Goal: Transaction & Acquisition: Purchase product/service

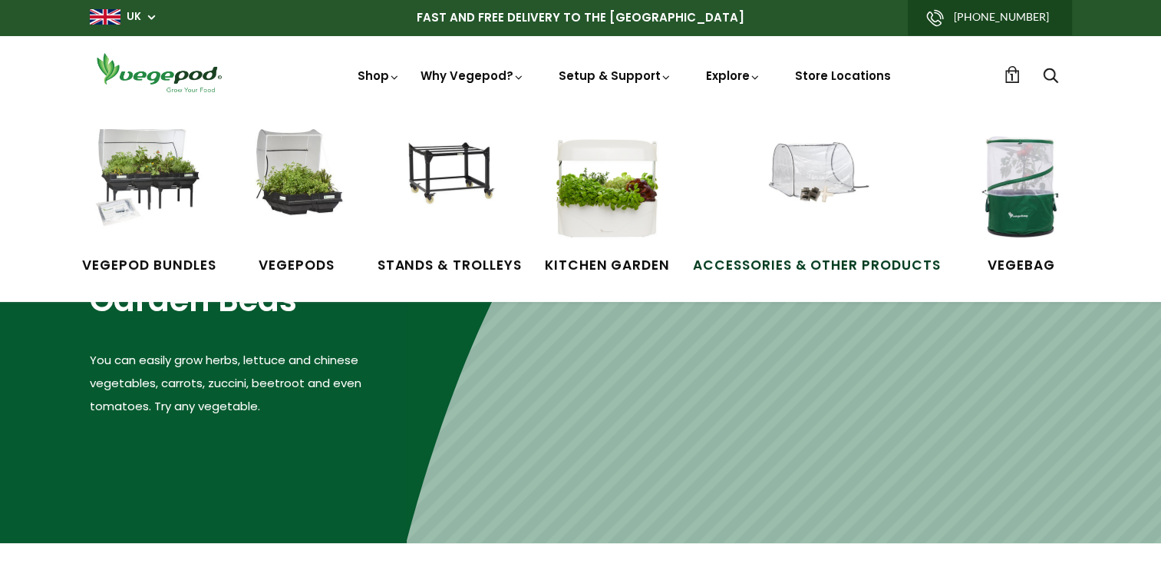
click at [811, 173] on img at bounding box center [816, 186] width 115 height 115
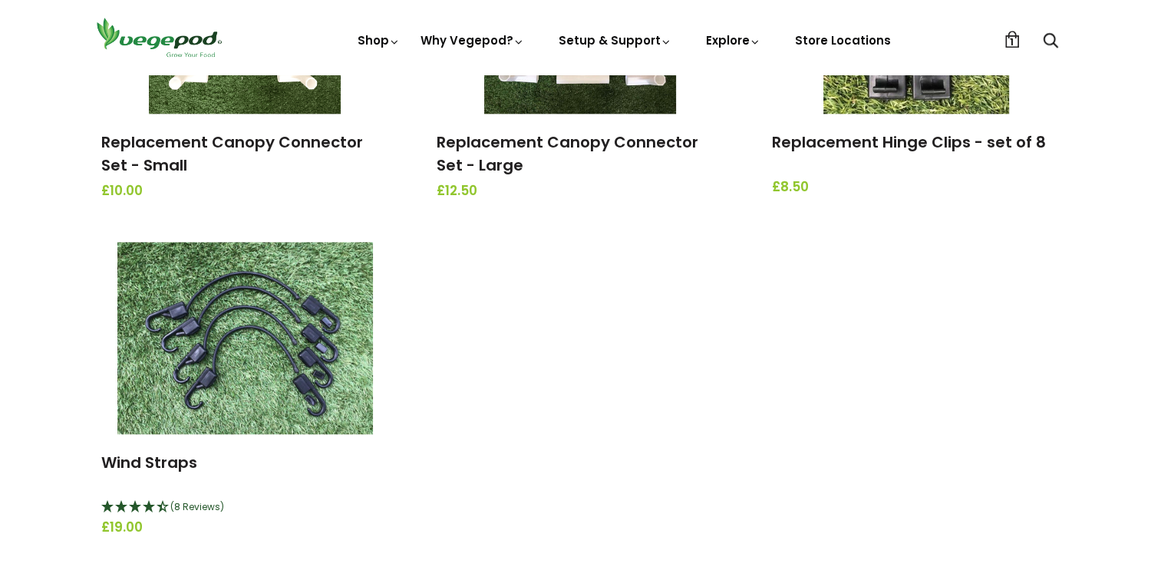
scroll to position [1842, 0]
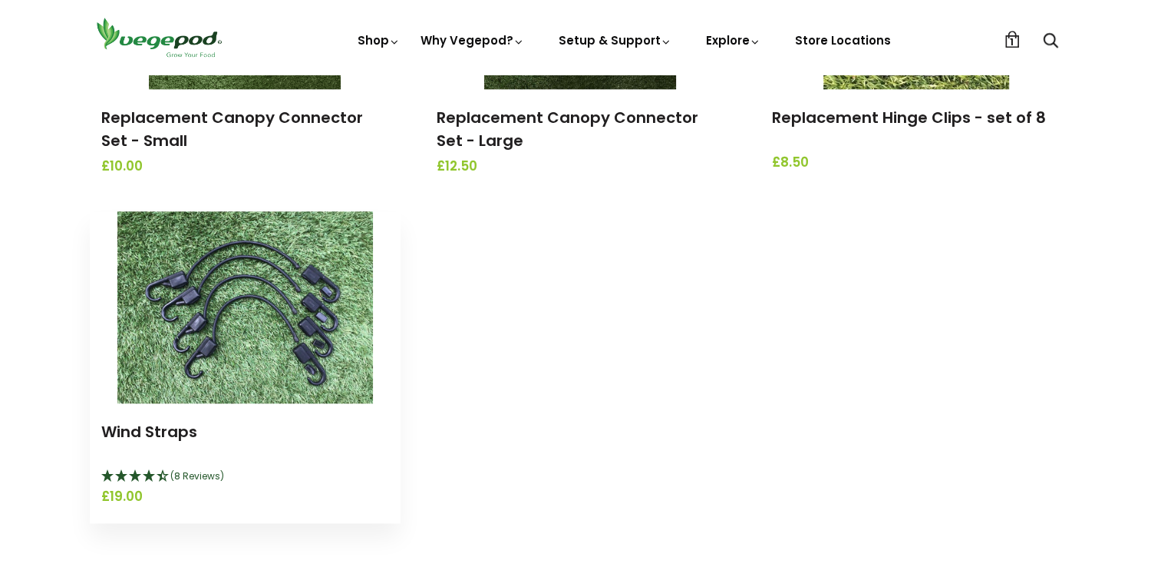
click at [154, 477] on icon "4.25 Stars - 8 Reviews" at bounding box center [150, 475] width 14 height 12
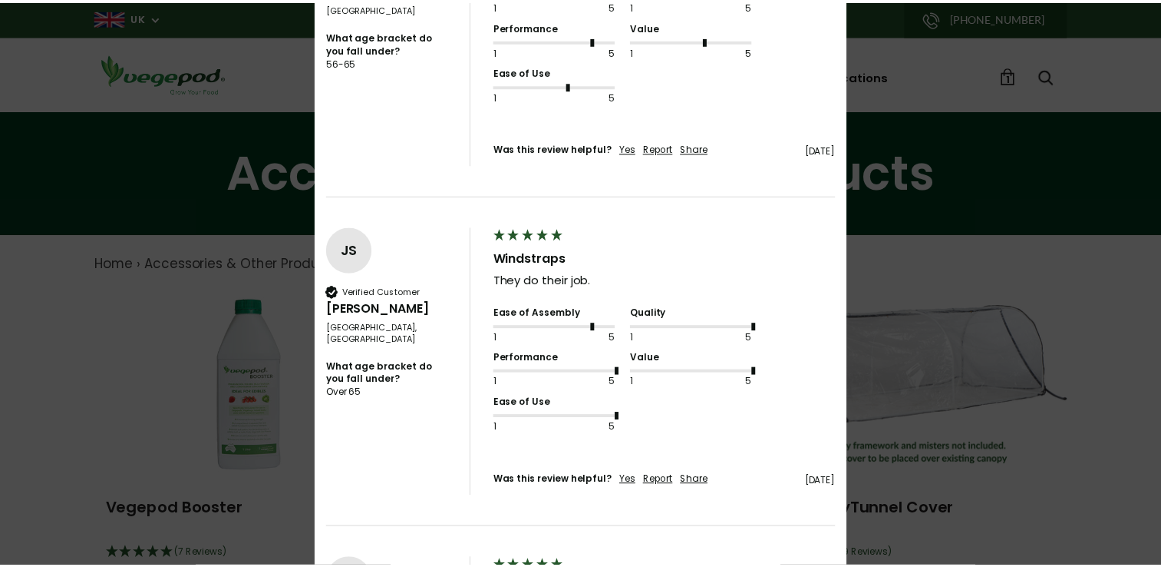
scroll to position [0, 0]
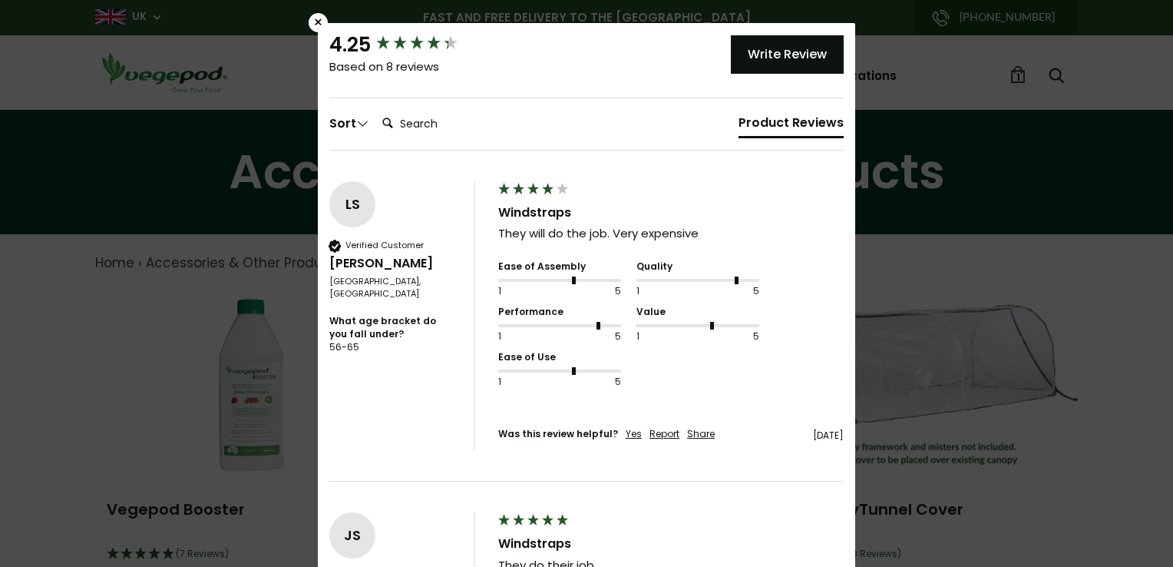
click at [313, 28] on div "×" at bounding box center [318, 22] width 19 height 19
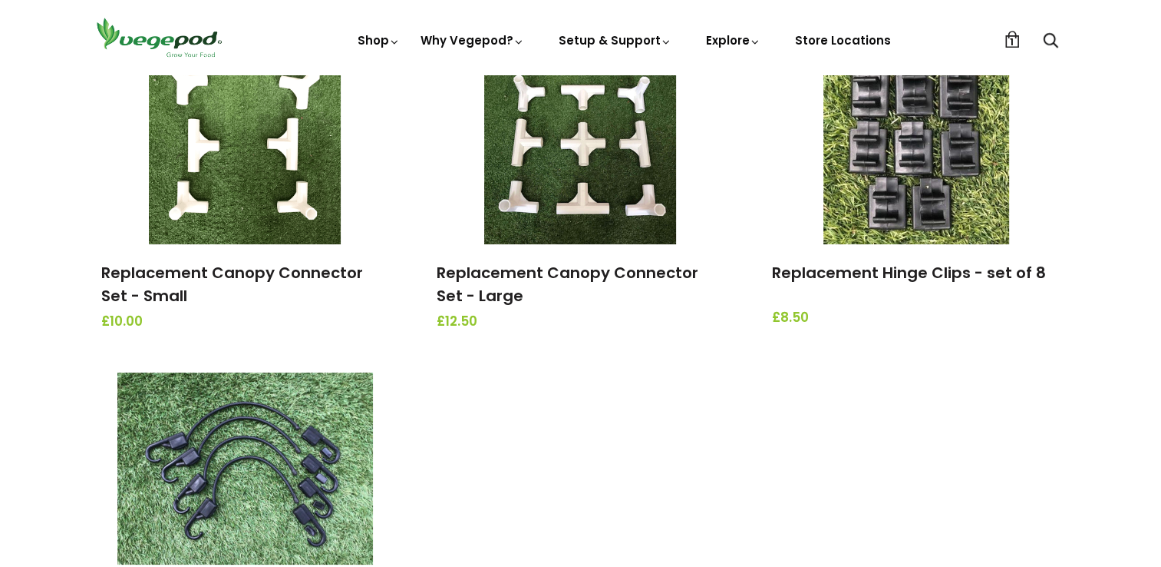
scroll to position [1689, 0]
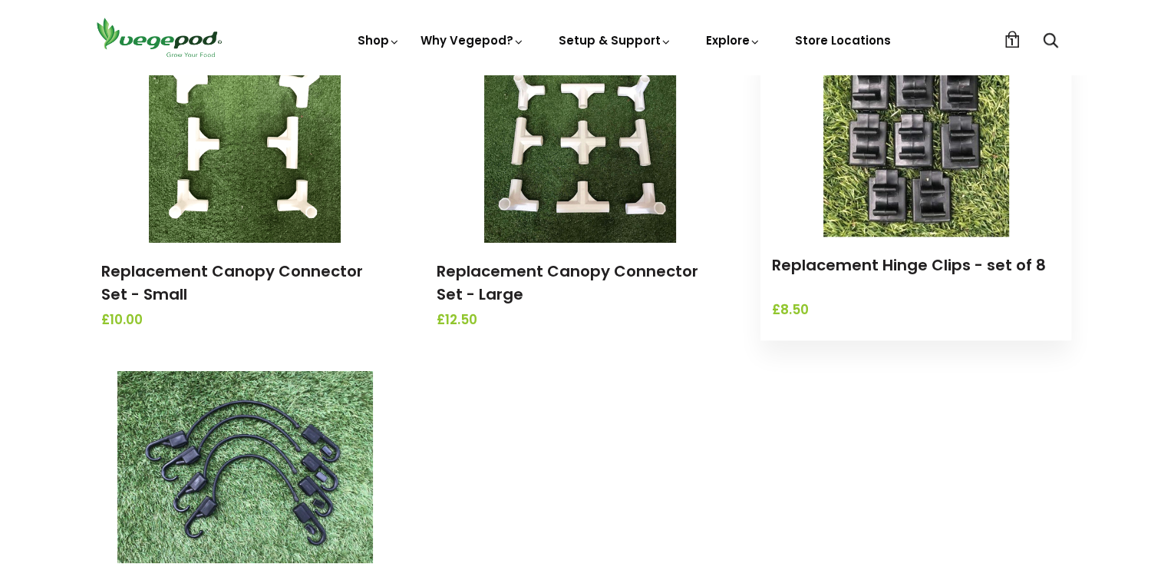
click at [932, 182] on img at bounding box center [917, 141] width 187 height 192
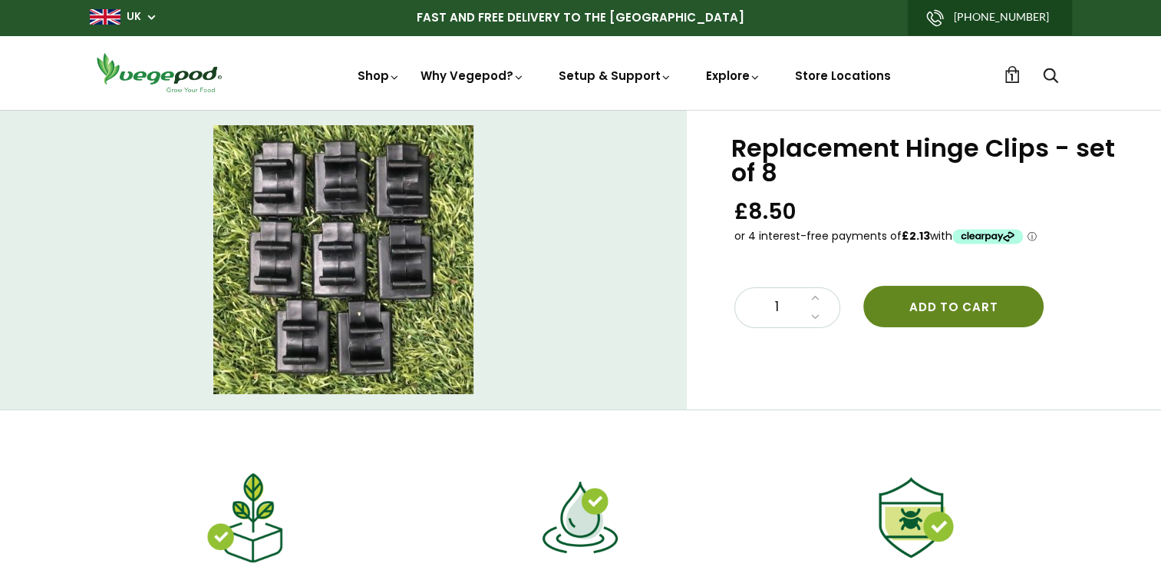
click at [939, 306] on button "Add to cart" at bounding box center [954, 306] width 180 height 41
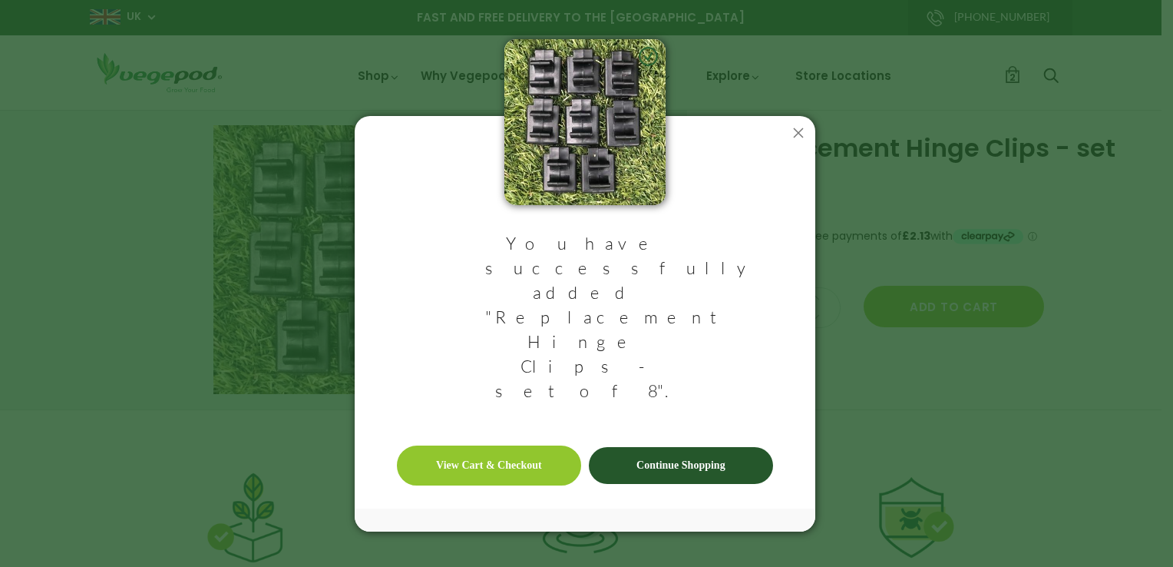
click at [692, 447] on link "Continue Shopping" at bounding box center [681, 465] width 184 height 37
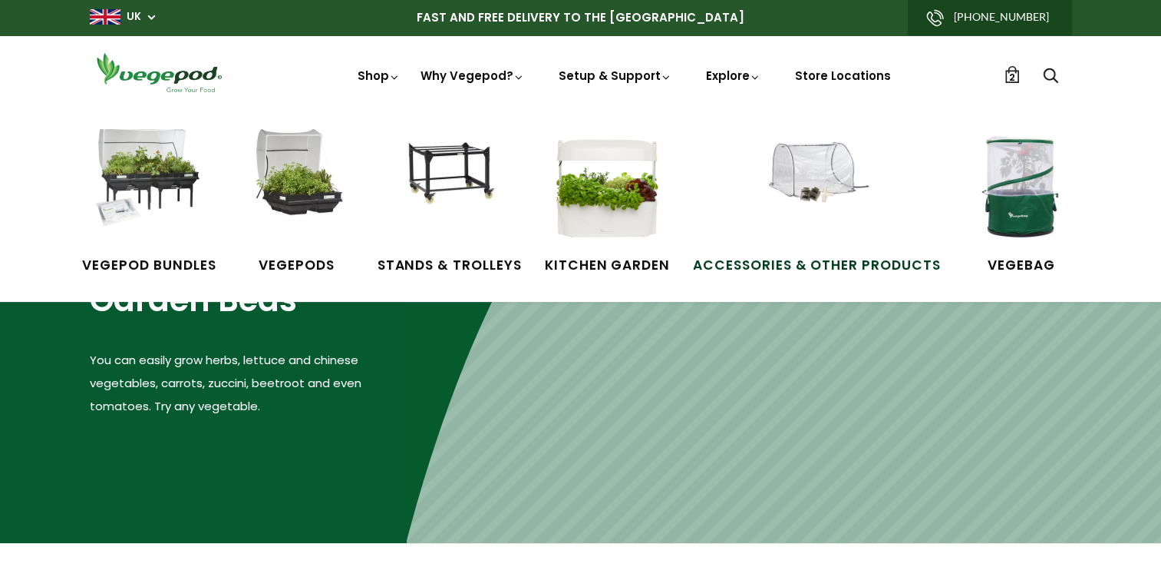
click at [854, 170] on img at bounding box center [816, 186] width 115 height 115
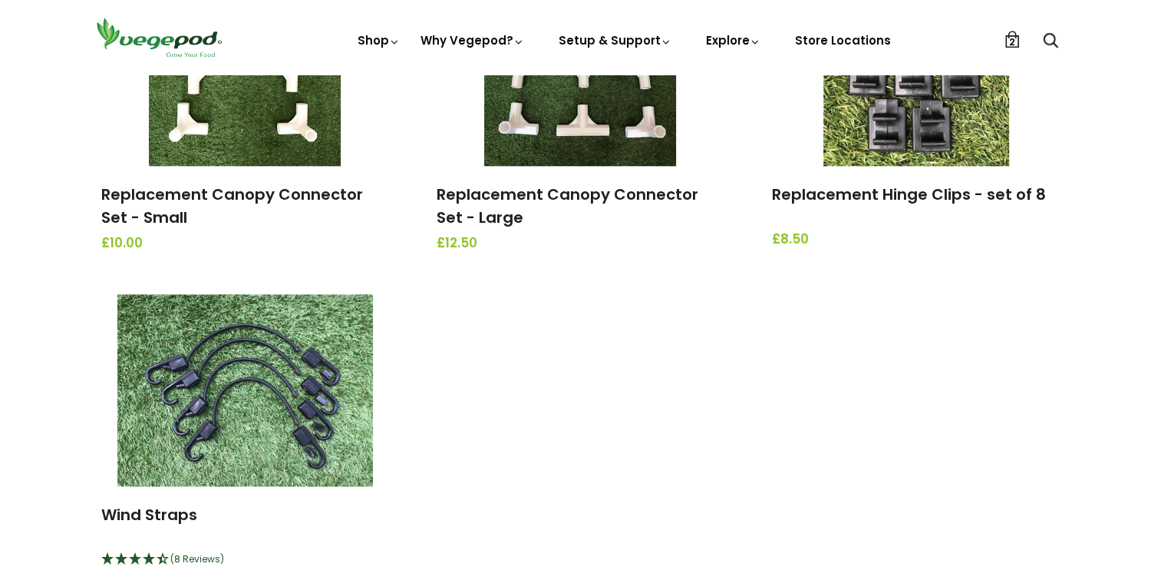
scroll to position [1842, 0]
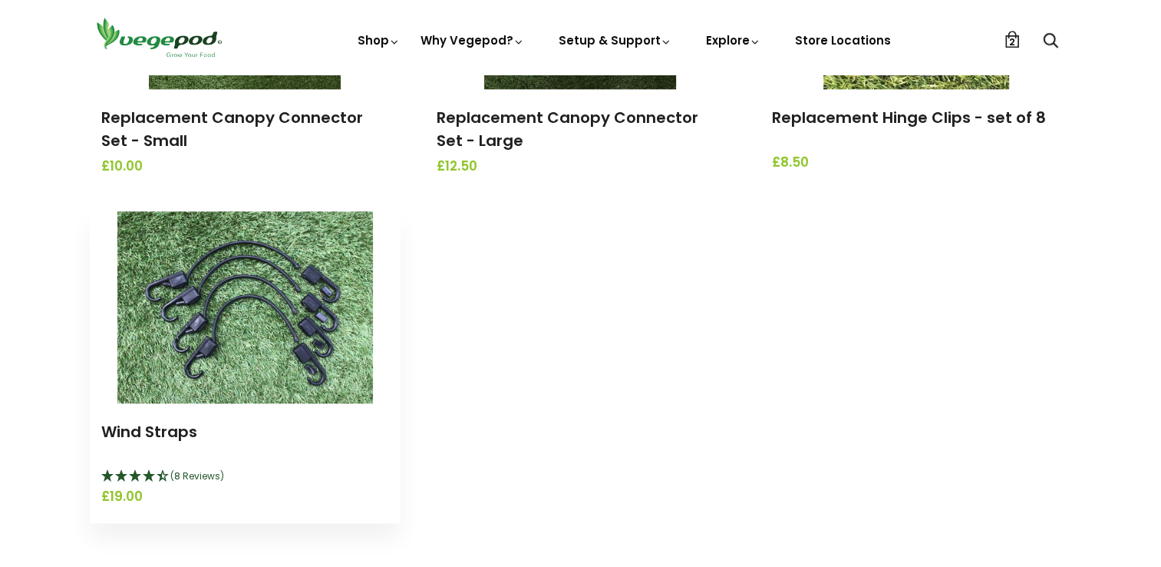
click at [237, 324] on img at bounding box center [245, 307] width 256 height 192
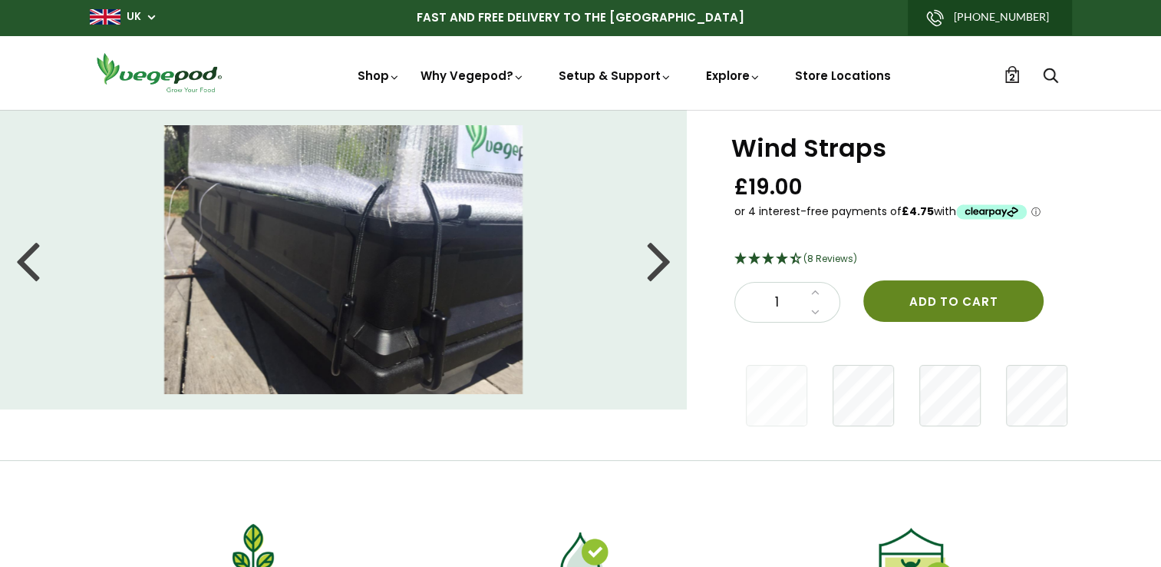
click at [953, 287] on button "Add to cart" at bounding box center [954, 300] width 180 height 41
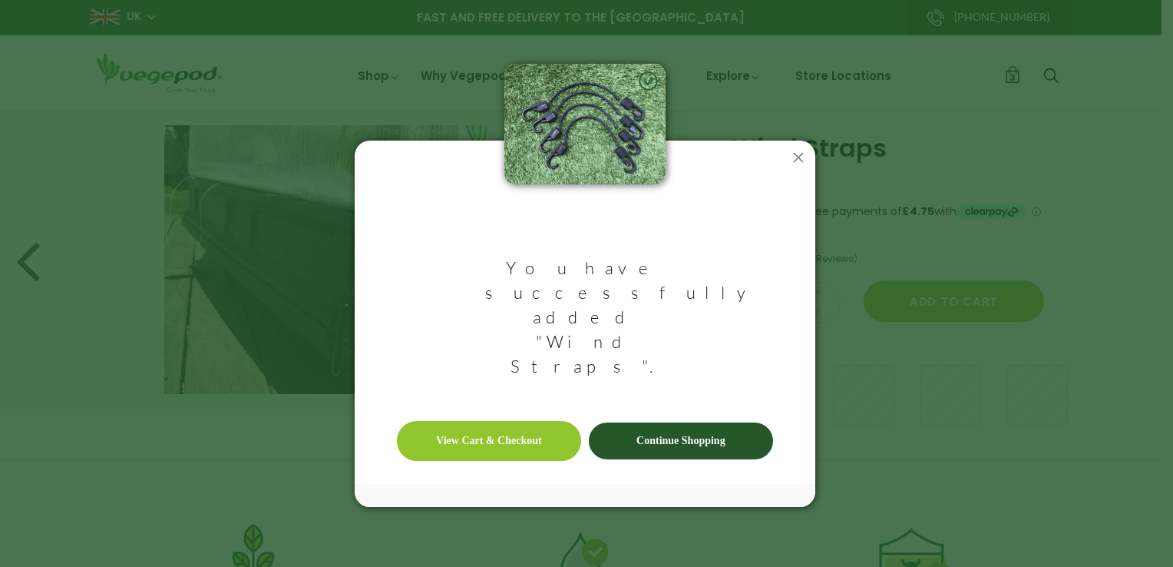
click at [476, 421] on link "View Cart & Checkout" at bounding box center [489, 441] width 184 height 40
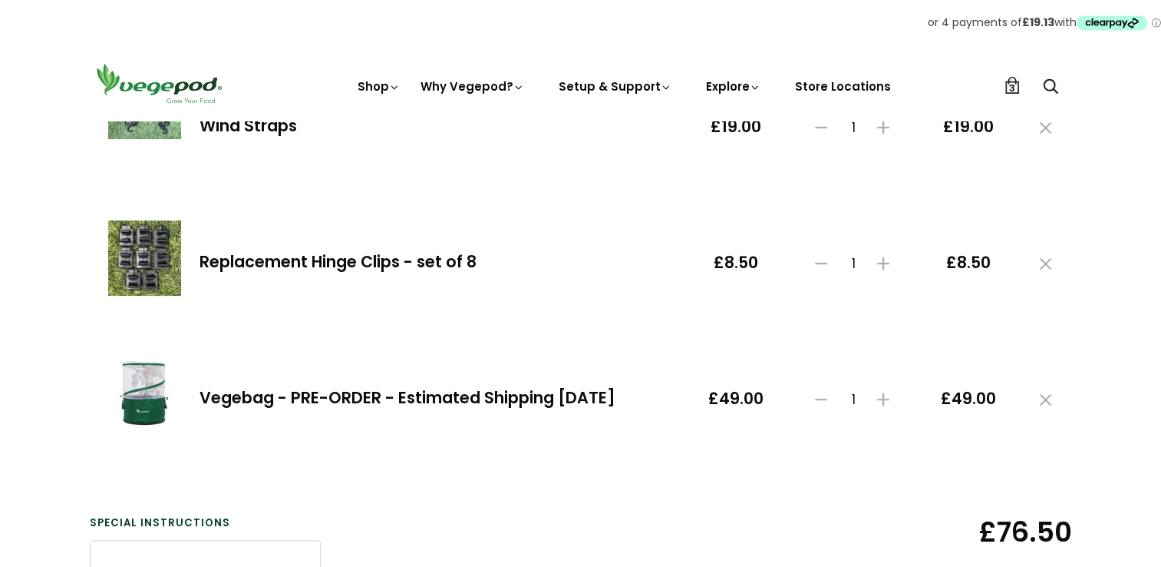
scroll to position [307, 0]
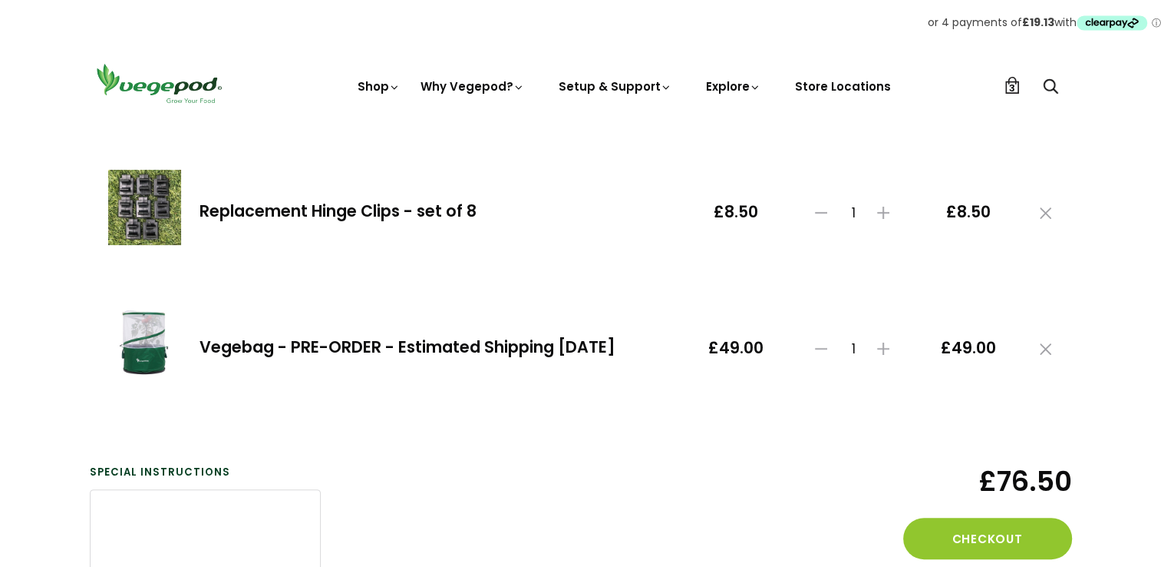
drag, startPoint x: 1047, startPoint y: 347, endPoint x: 1038, endPoint y: 375, distance: 29.9
click at [1047, 348] on use at bounding box center [1046, 349] width 12 height 12
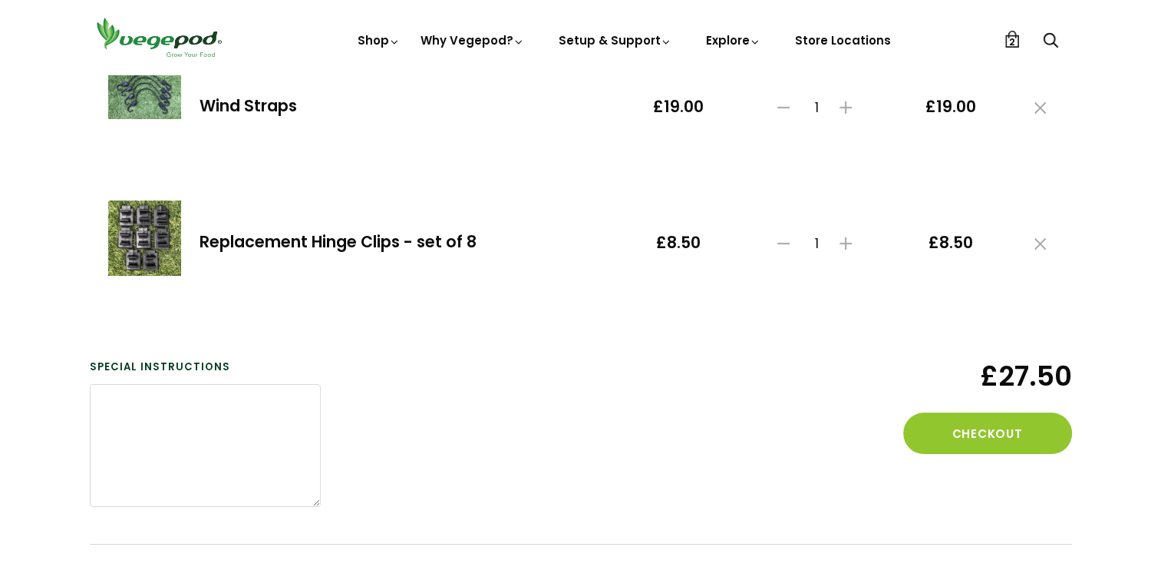
scroll to position [384, 0]
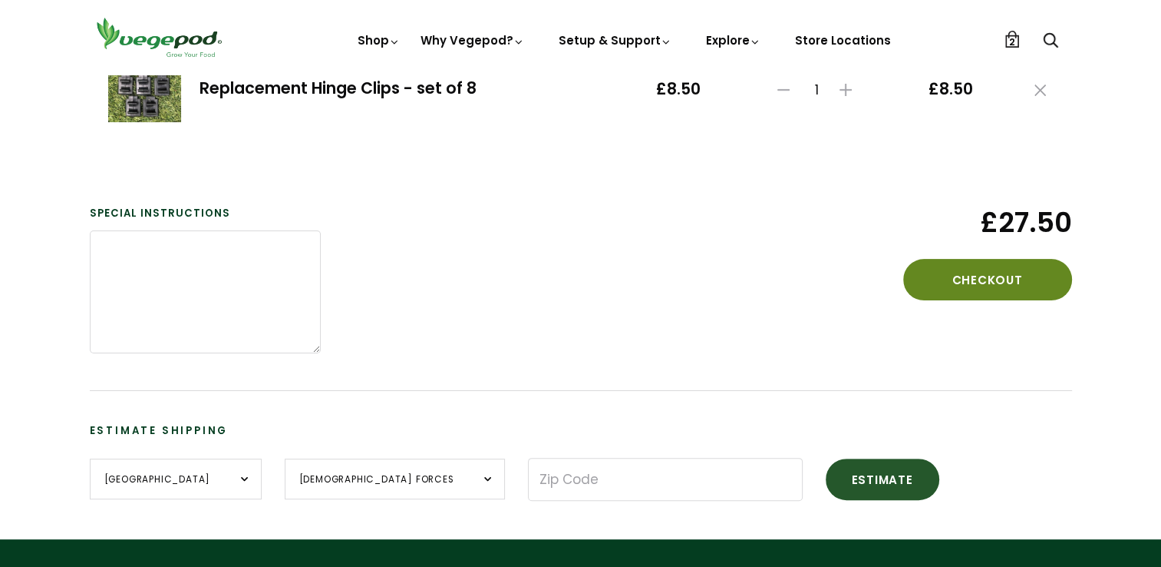
click at [967, 290] on button "Checkout" at bounding box center [988, 279] width 169 height 41
